Goal: Communication & Community: Connect with others

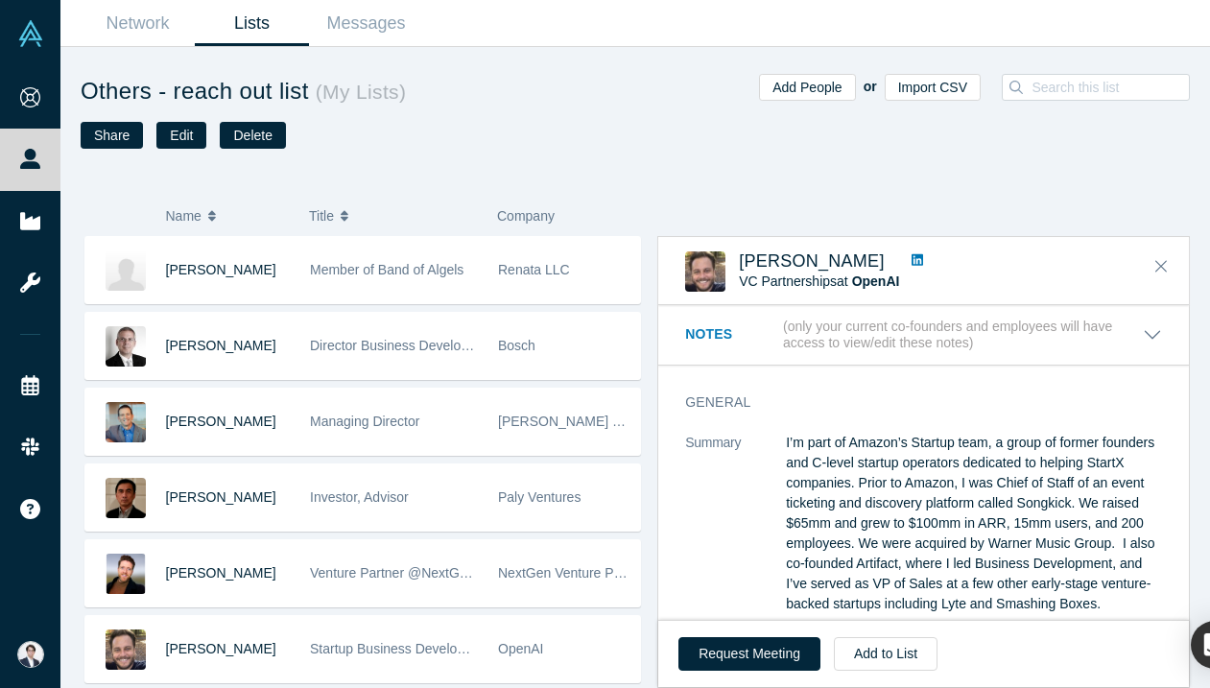
click at [390, 27] on link "Messages" at bounding box center [366, 23] width 114 height 45
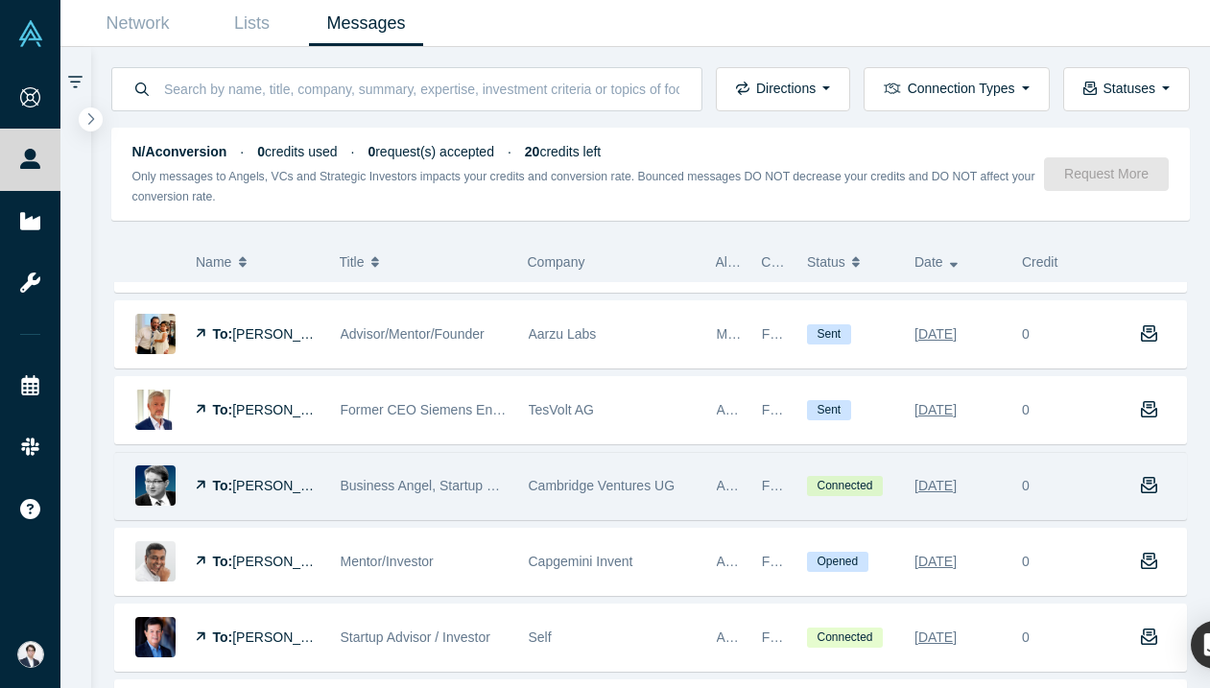
scroll to position [134, 0]
click at [610, 482] on span "Cambridge Ventures UG" at bounding box center [602, 484] width 147 height 15
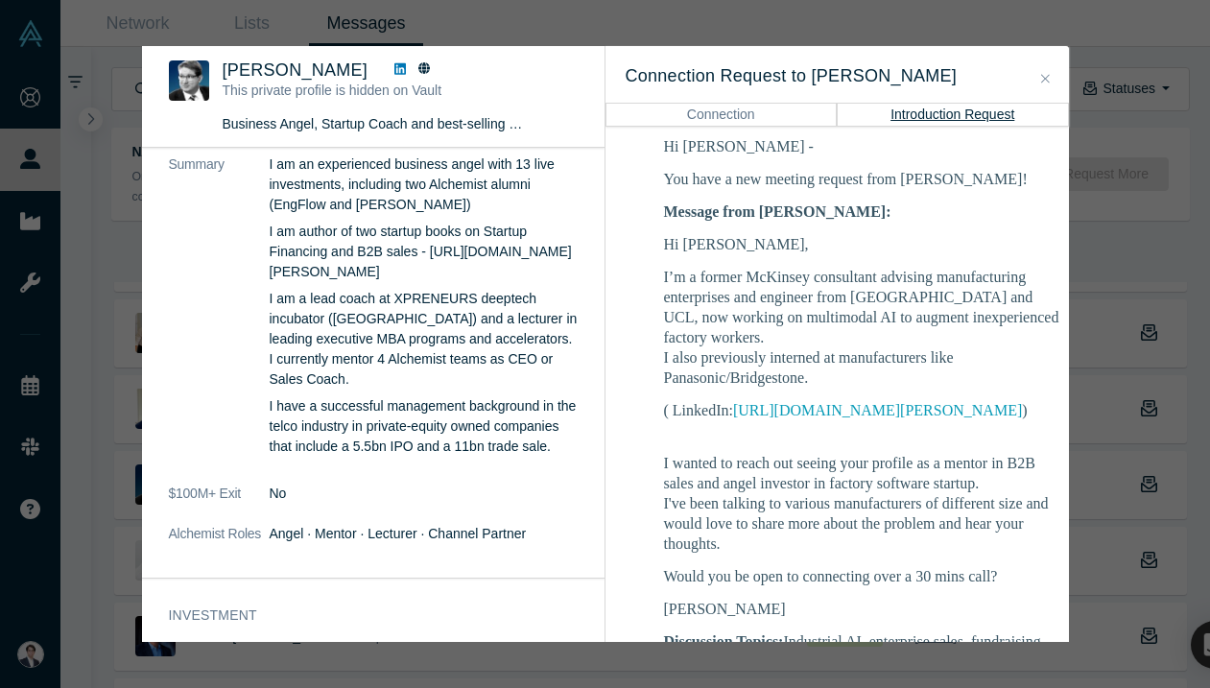
scroll to position [97, 0]
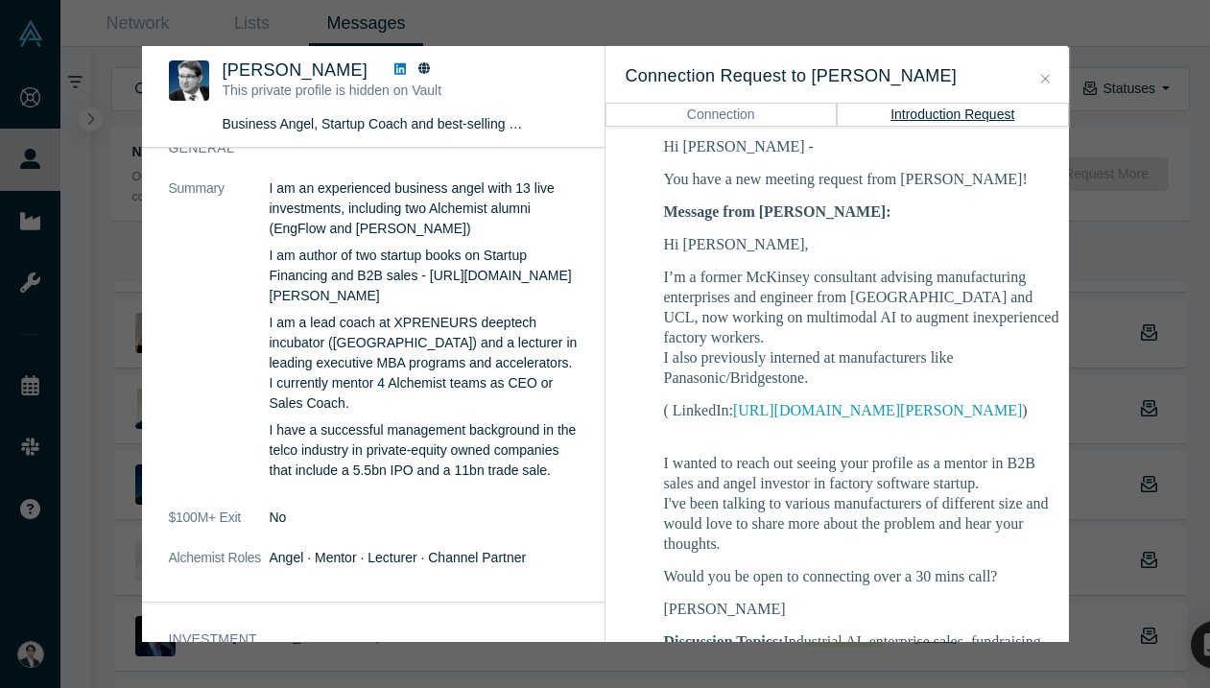
click at [250, 73] on span "Martin Giese" at bounding box center [296, 69] width 146 height 19
click at [394, 72] on icon at bounding box center [400, 68] width 12 height 13
click at [1105, 148] on div "Martin Giese This private profile is hidden on Vault Business Angel, Startup Co…" at bounding box center [605, 344] width 1210 height 688
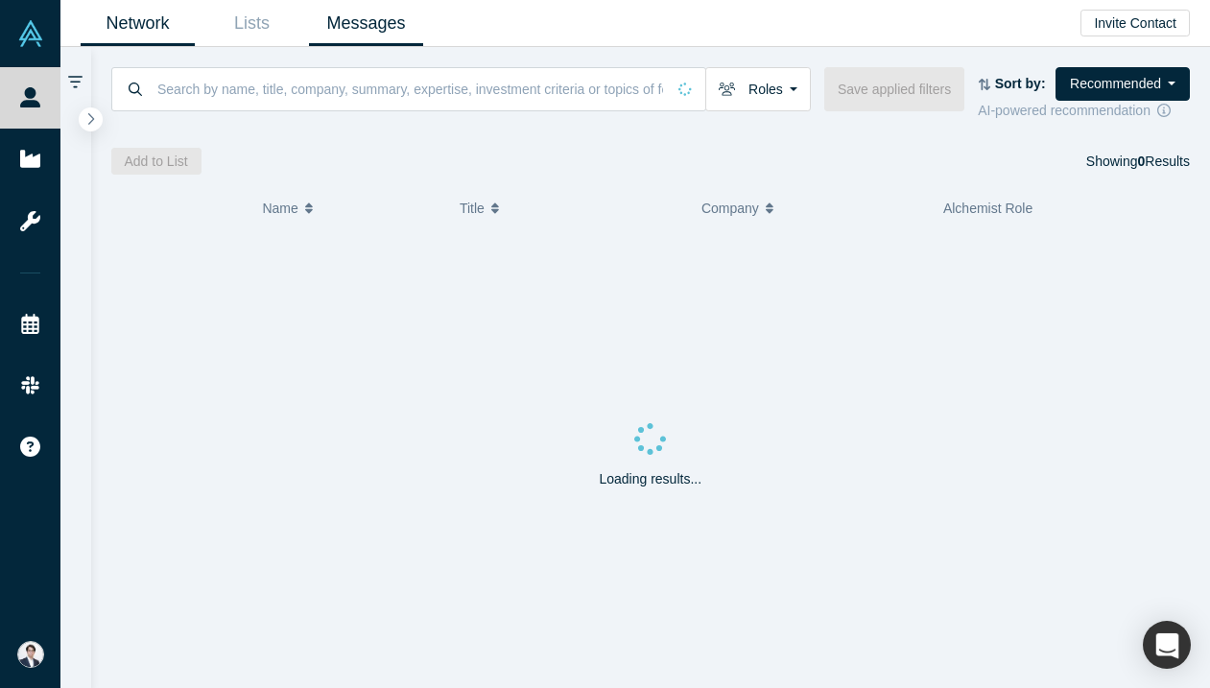
click at [378, 32] on link "Messages" at bounding box center [366, 23] width 114 height 45
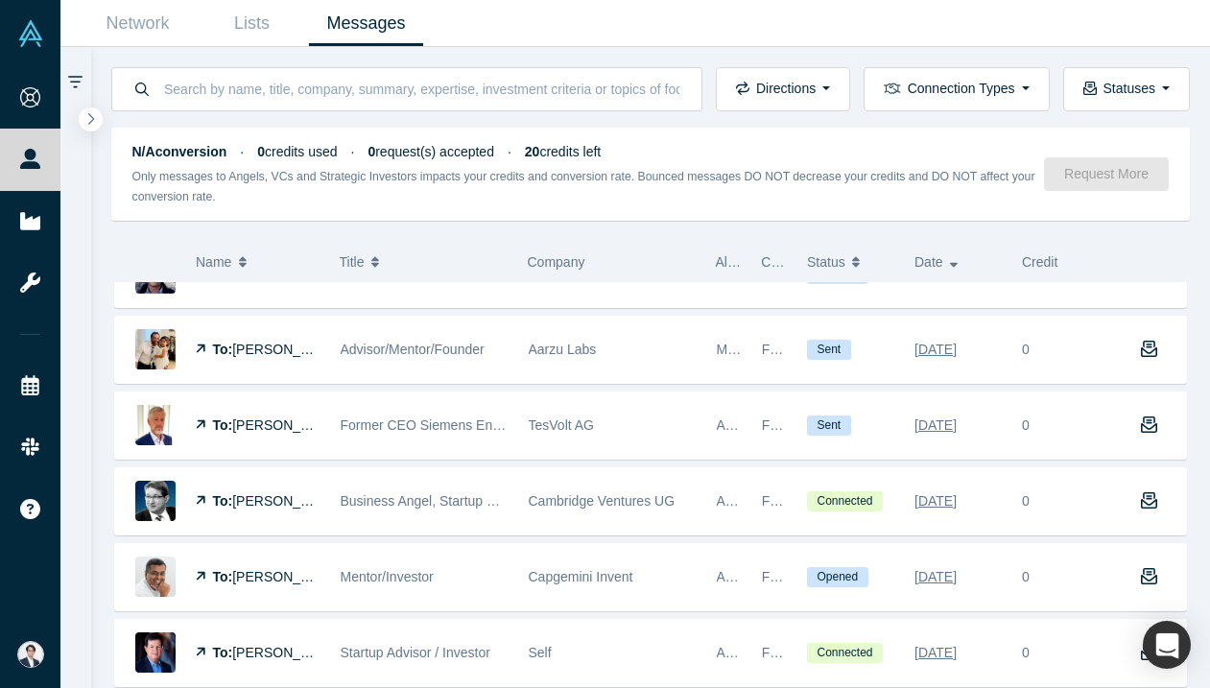
scroll to position [121, 0]
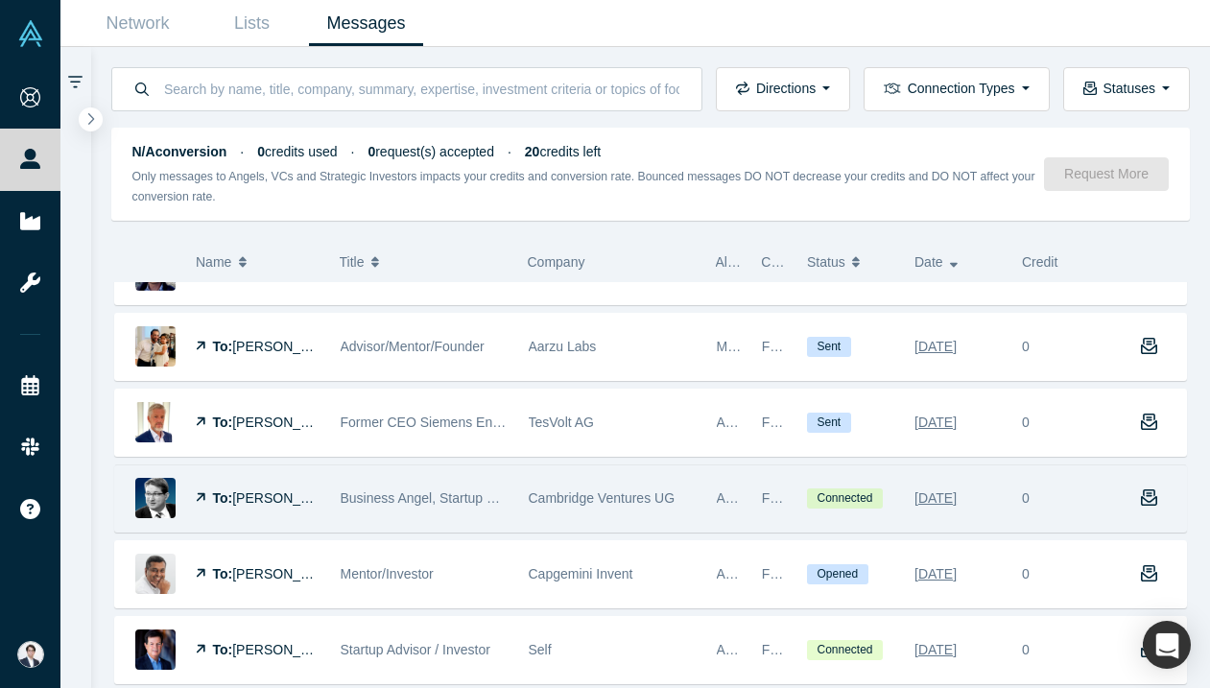
click at [560, 496] on span "Cambridge Ventures UG" at bounding box center [602, 497] width 147 height 15
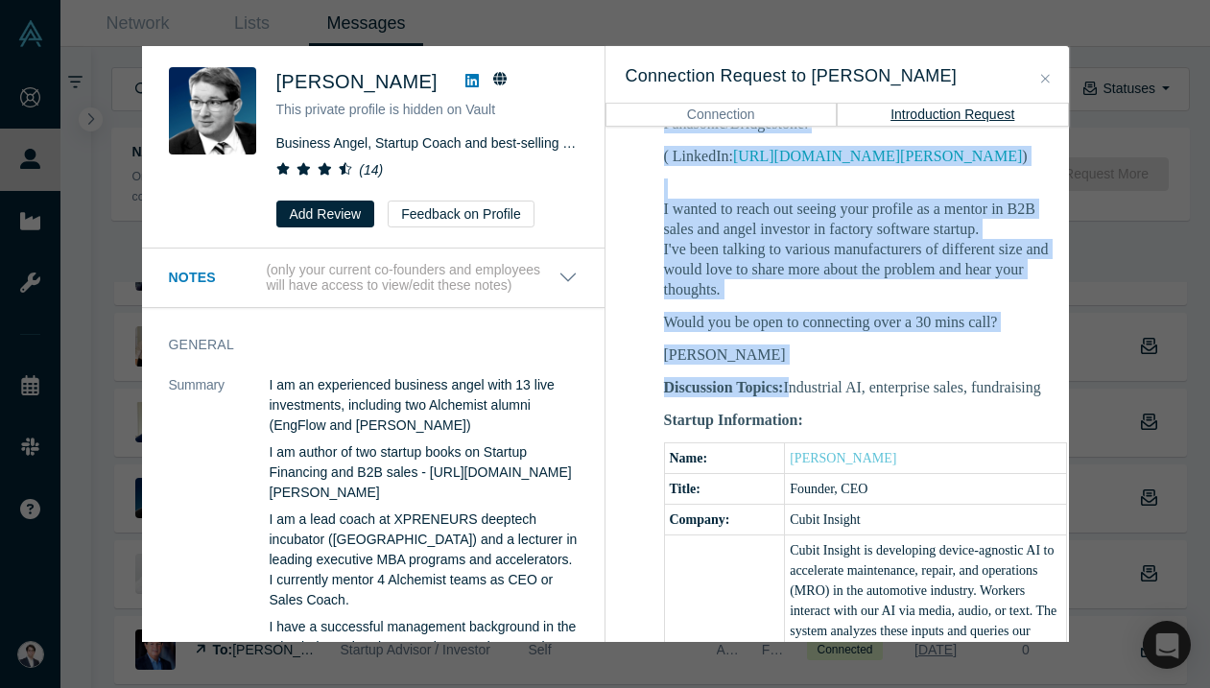
scroll to position [566, 36]
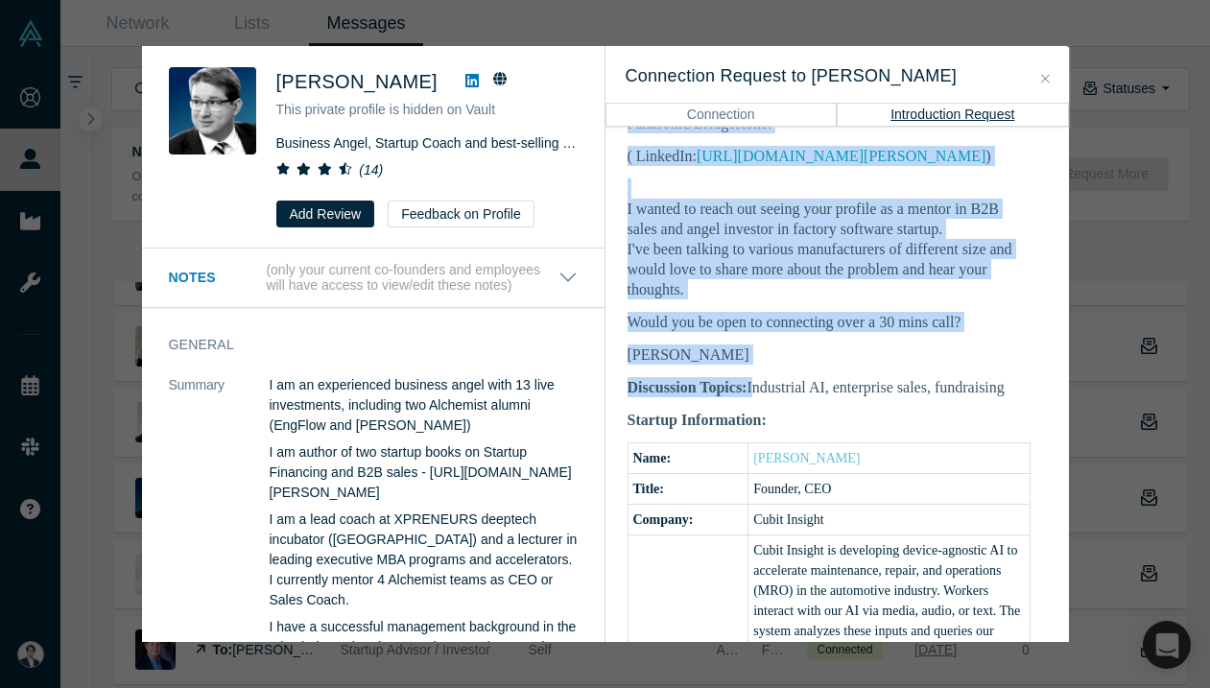
drag, startPoint x: 789, startPoint y: 370, endPoint x: 1009, endPoint y: 369, distance: 219.8
click at [1009, 377] on p "Discussion Topics: Industrial AI, enterprise sales, fundraising" at bounding box center [829, 387] width 403 height 20
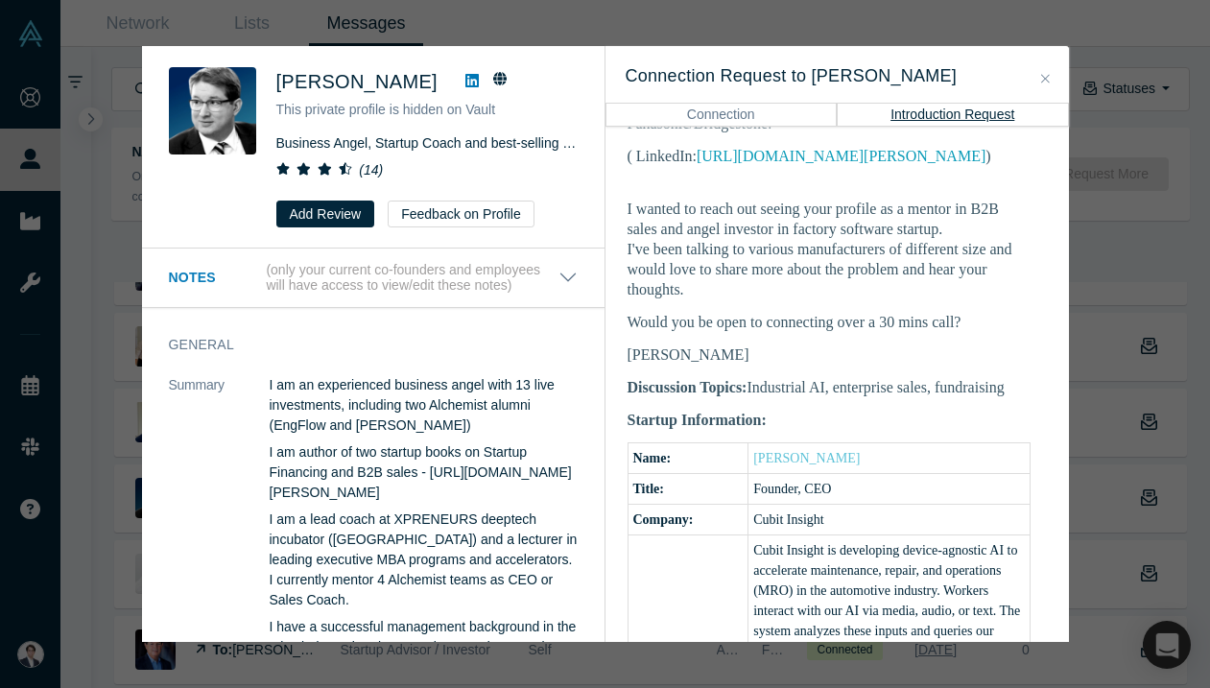
click at [1104, 38] on div "Was the recommendation useful? Martin Giese This private profile is hidden on V…" at bounding box center [605, 344] width 1210 height 688
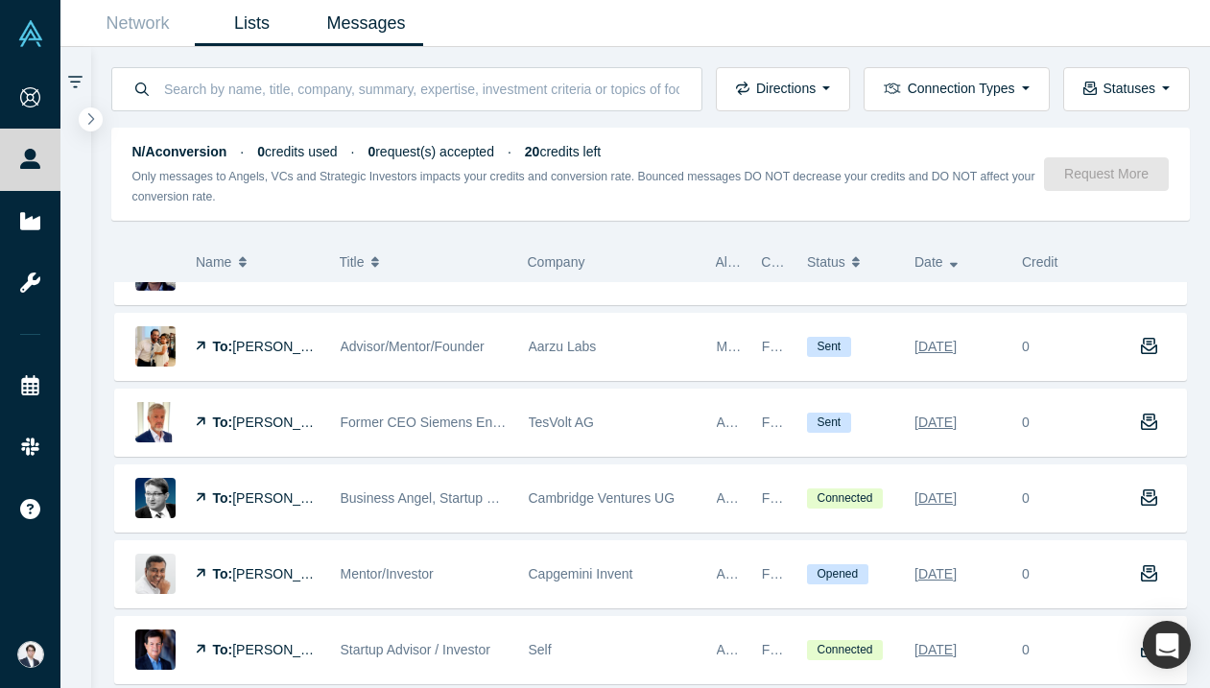
click at [248, 12] on link "Lists" at bounding box center [252, 23] width 114 height 45
